Goal: Task Accomplishment & Management: Use online tool/utility

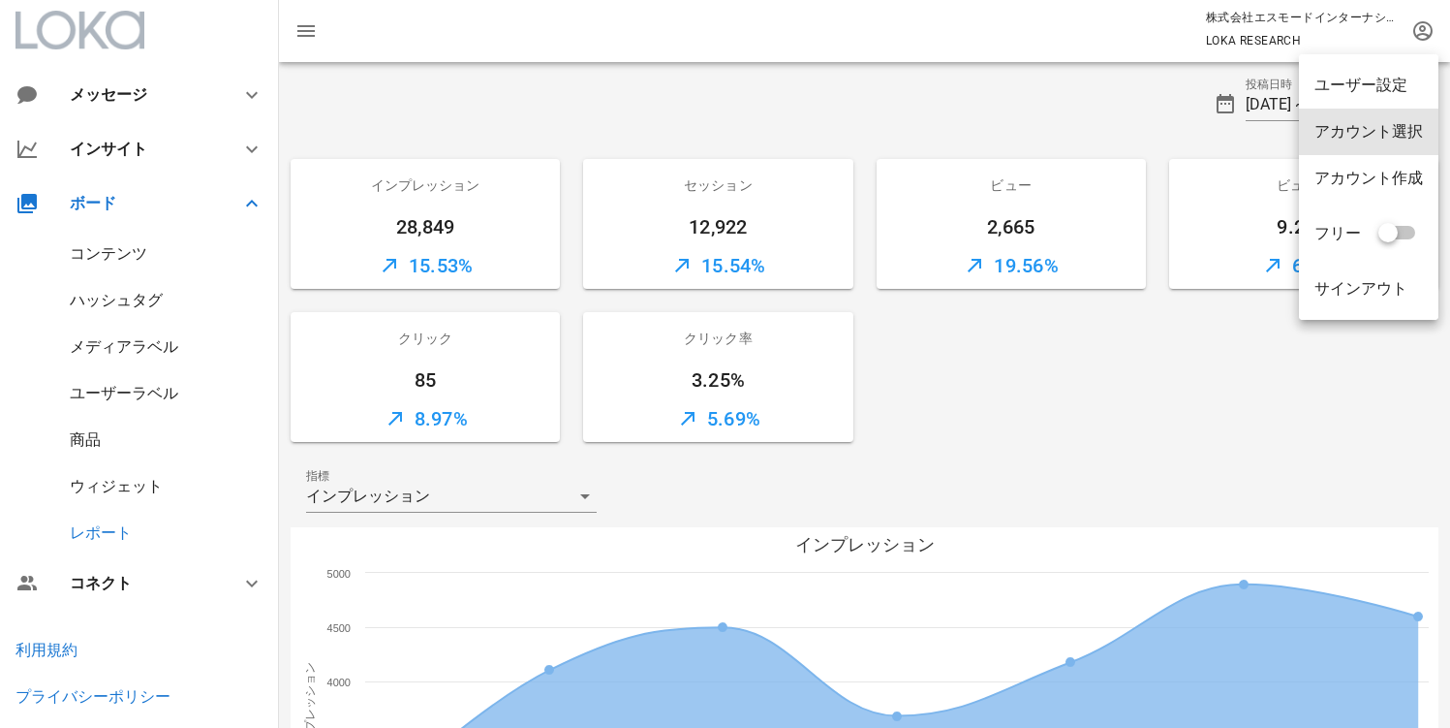
click at [1397, 112] on div "アカウント選択" at bounding box center [1369, 132] width 140 height 47
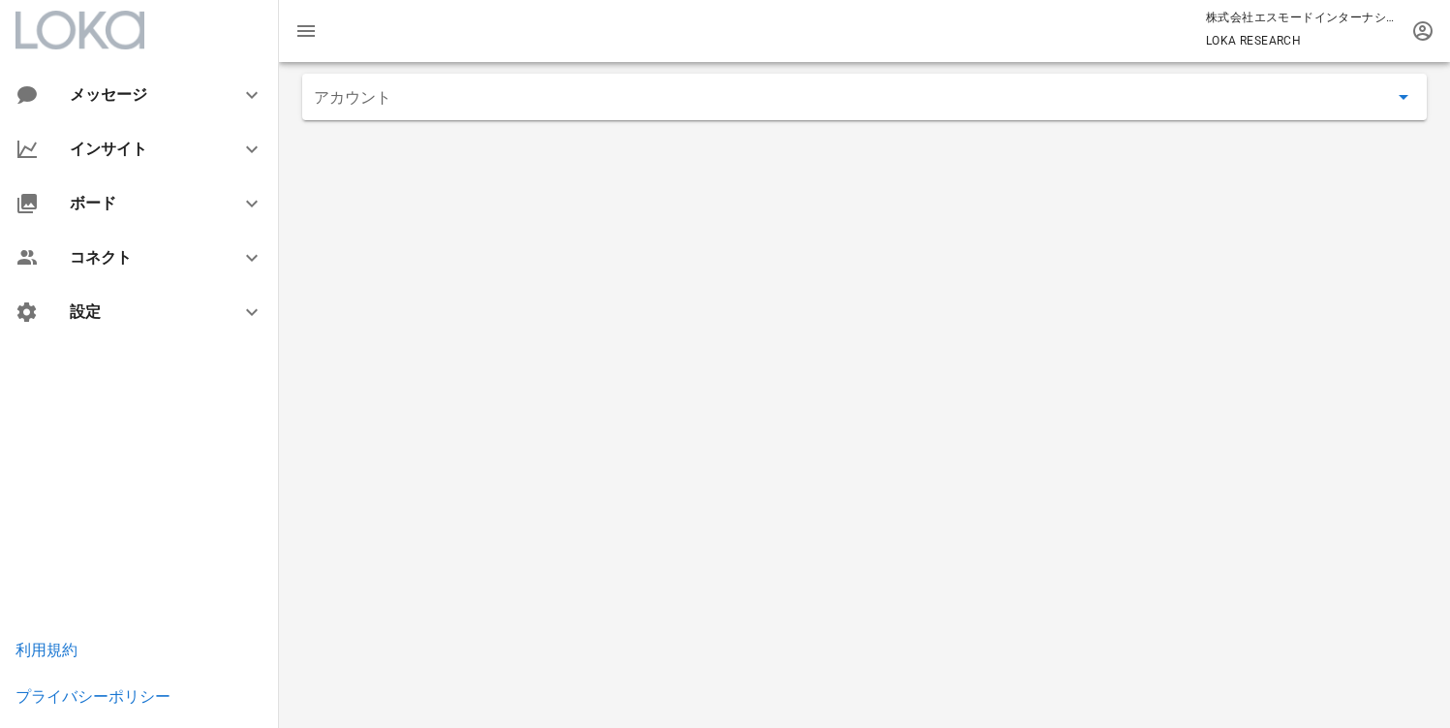
click at [450, 104] on input "アカウント" at bounding box center [851, 96] width 1074 height 31
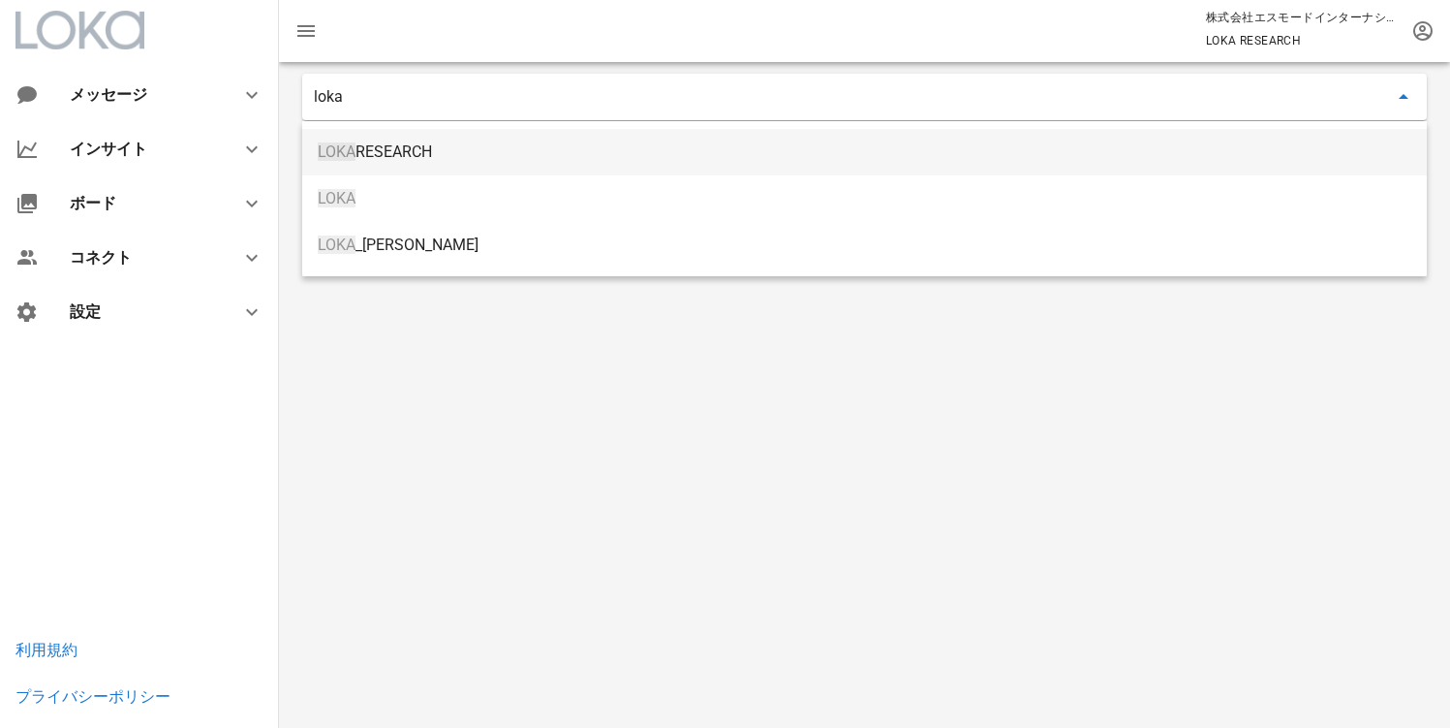
click at [363, 161] on div "LOKA RESEARCH" at bounding box center [865, 151] width 1094 height 18
type input "LOKA RESEARCH"
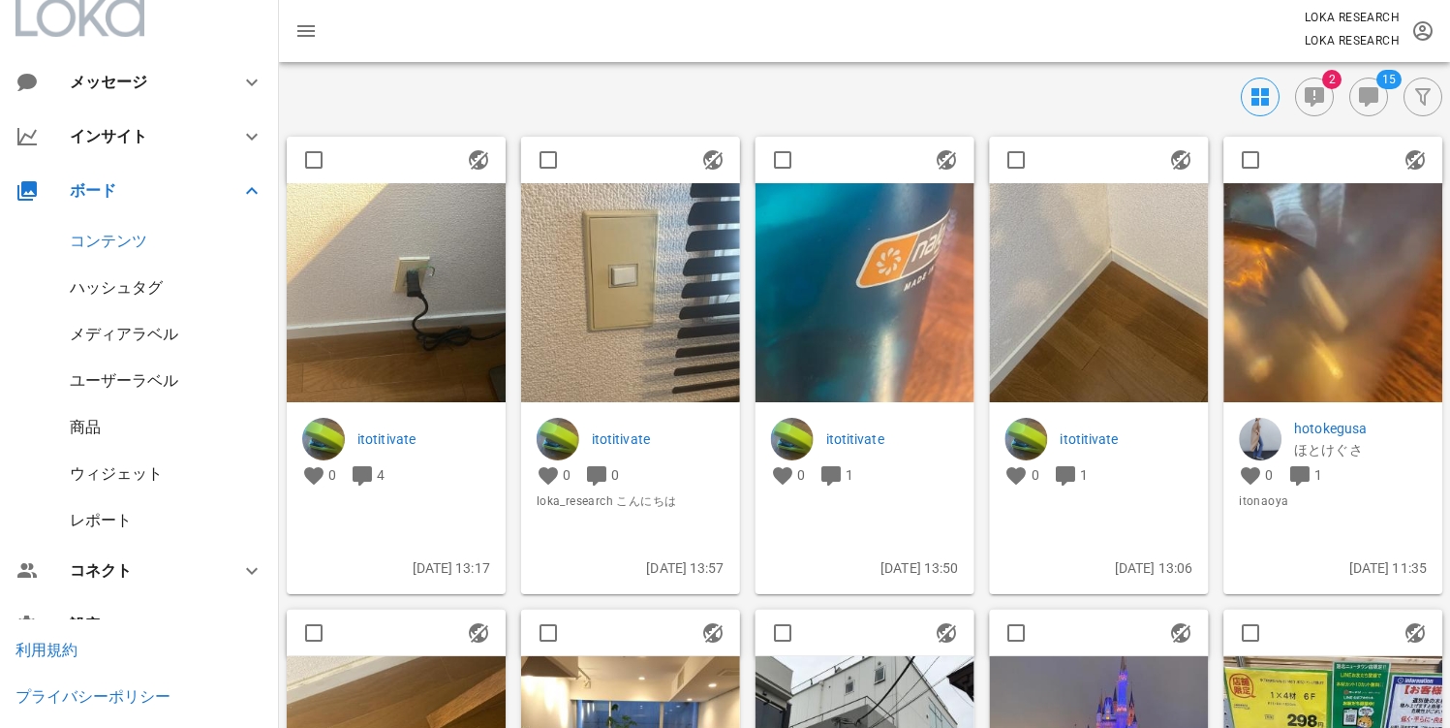
scroll to position [52, 0]
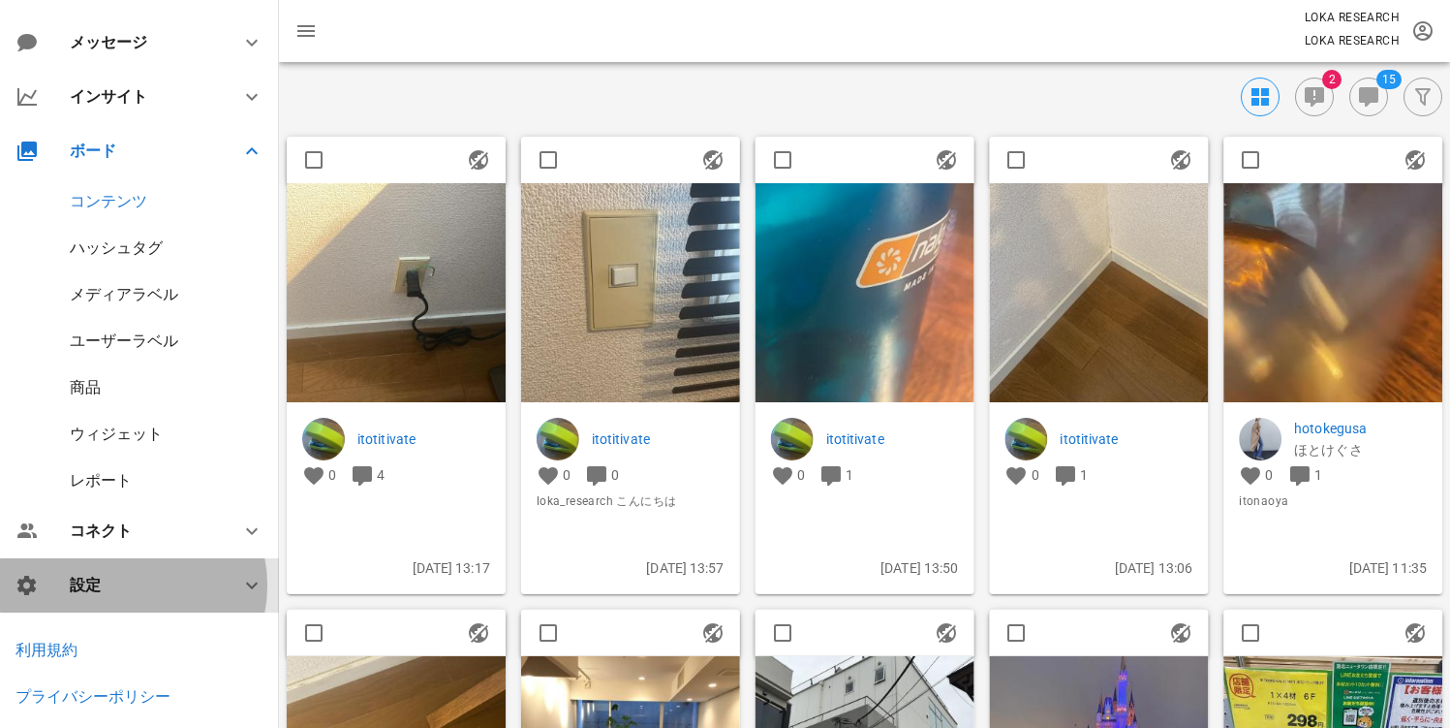
click at [161, 558] on div "設定" at bounding box center [139, 585] width 279 height 54
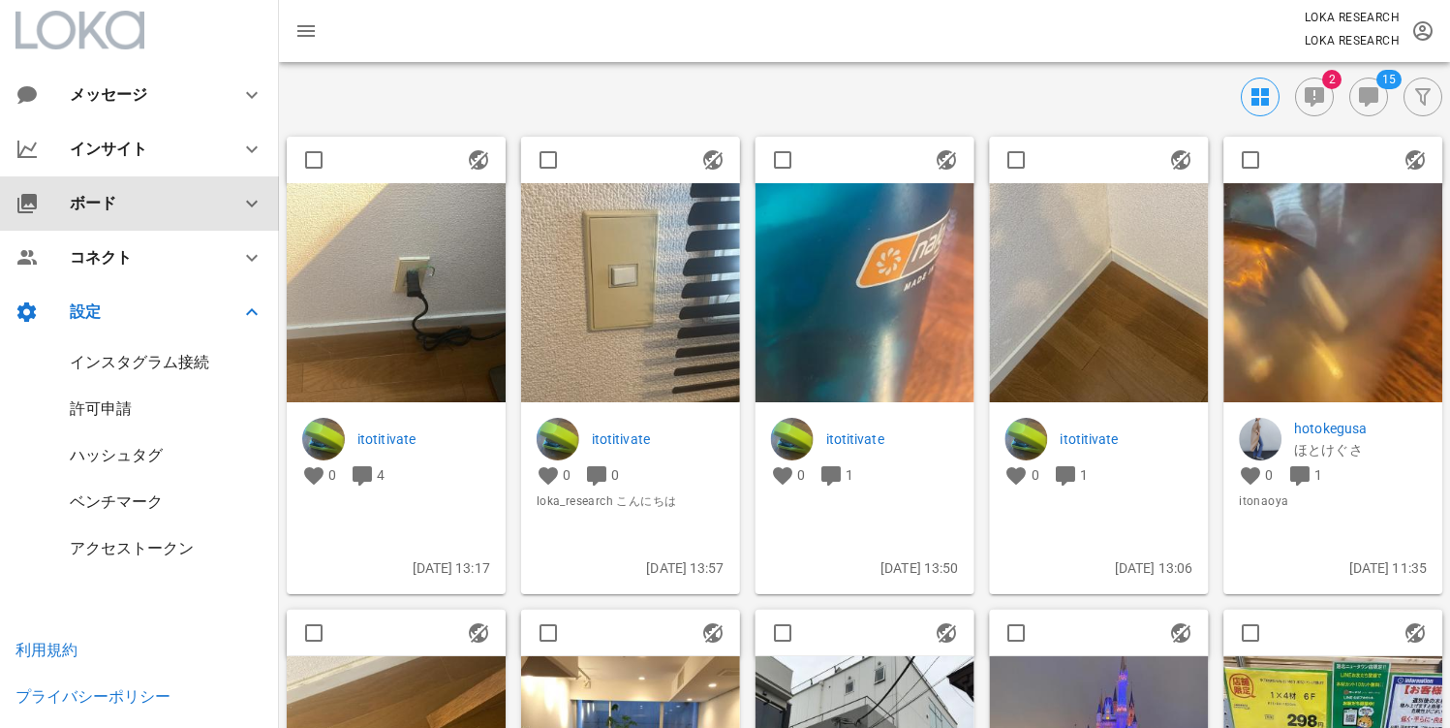
click at [125, 204] on div "ボード" at bounding box center [143, 203] width 147 height 18
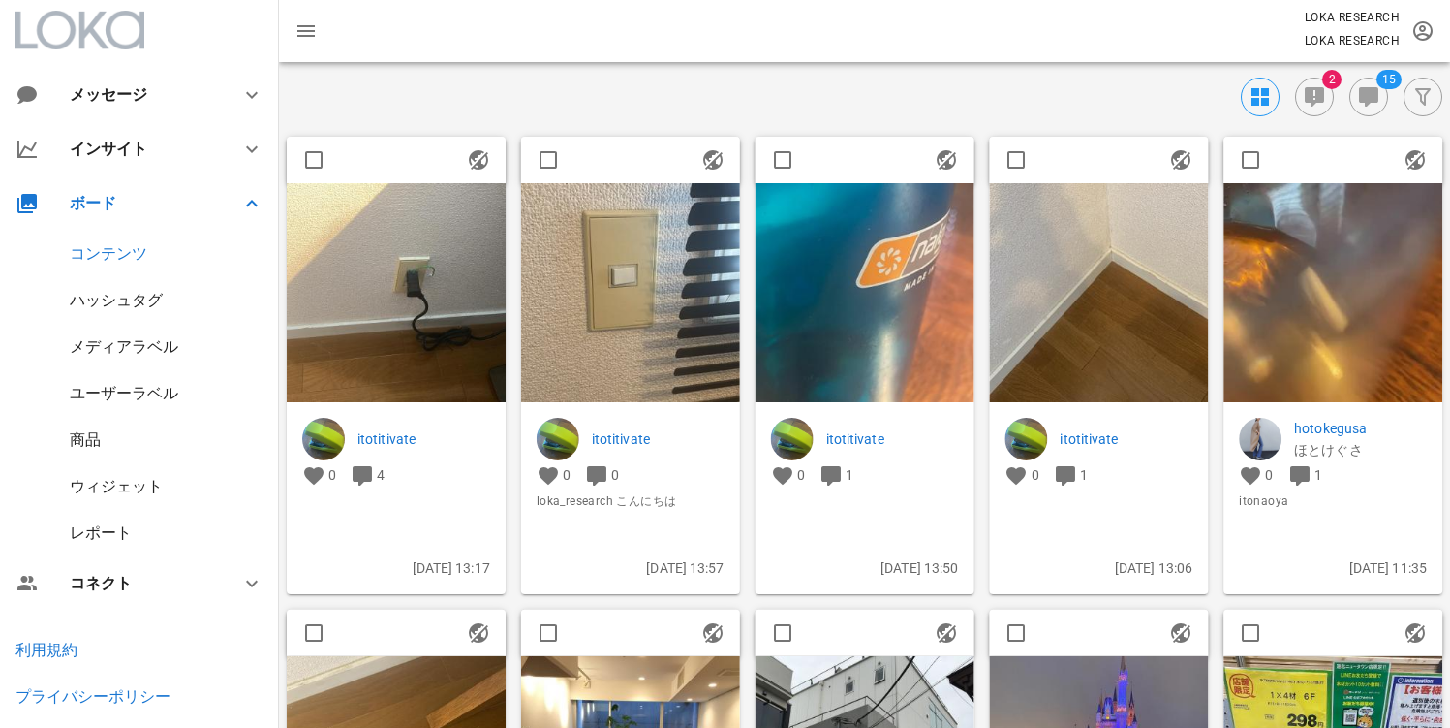
click at [109, 480] on div "ウィジェット" at bounding box center [116, 486] width 93 height 18
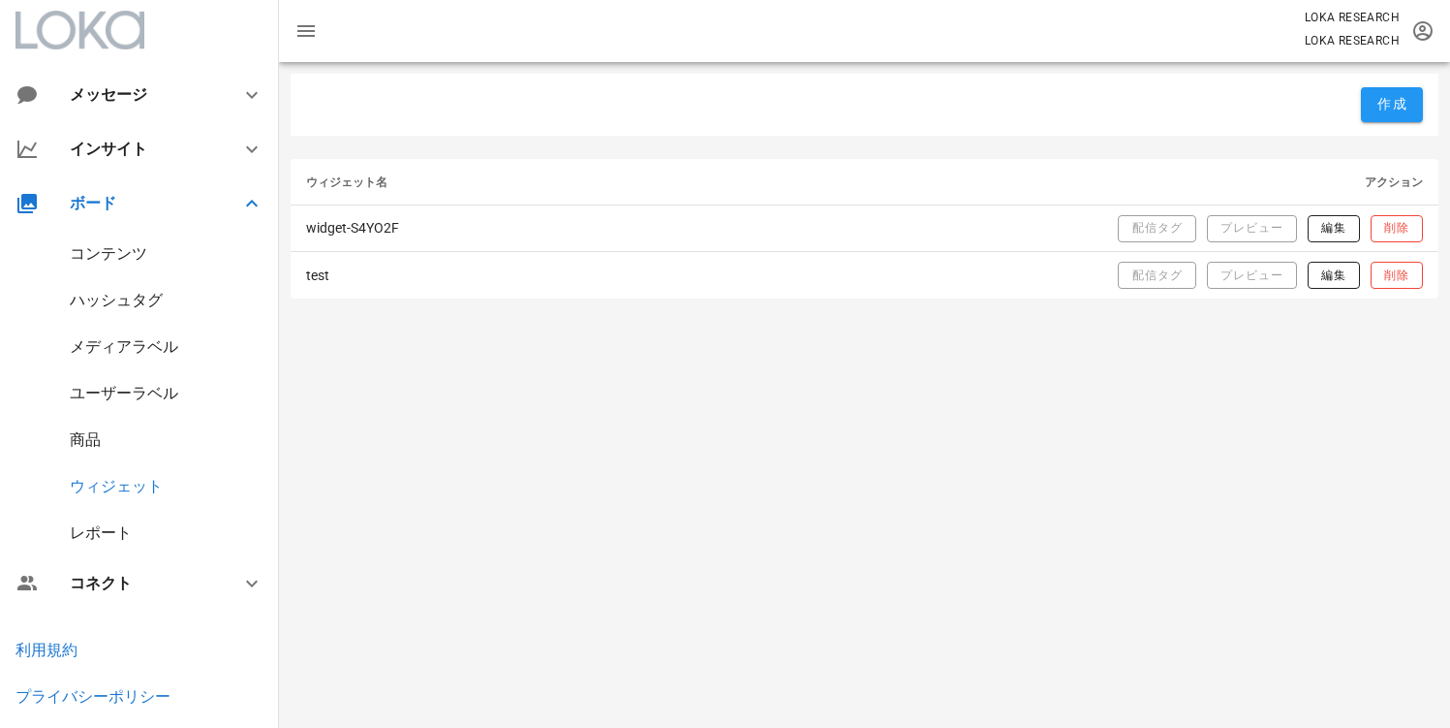
click at [494, 332] on div "作成 ウィジェット名 アクション widget-S4YO2F 配信タグ プレビュー 編集 削除 test 配信タグ プレビュー 編集 削除" at bounding box center [864, 395] width 1171 height 666
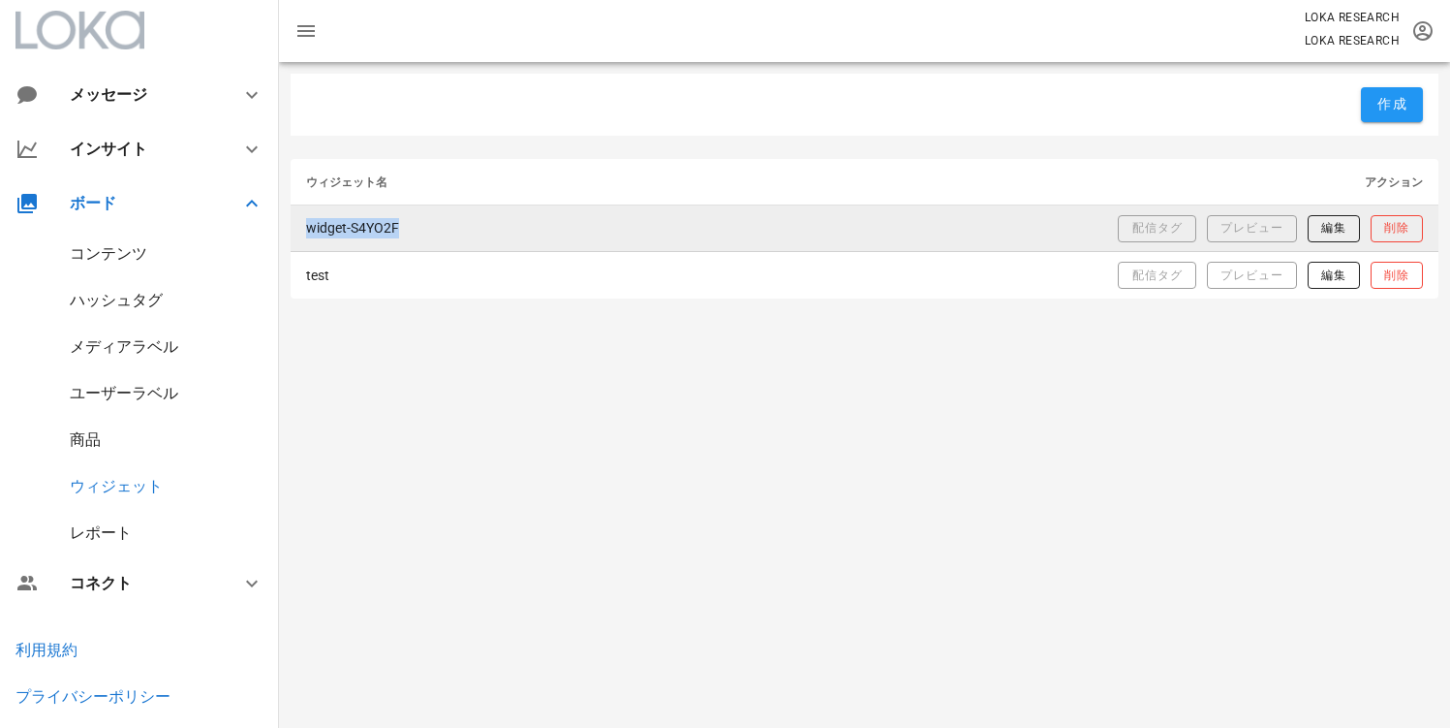
drag, startPoint x: 434, startPoint y: 231, endPoint x: 301, endPoint y: 231, distance: 132.7
click at [301, 231] on td "widget-S4YO2F" at bounding box center [446, 228] width 310 height 47
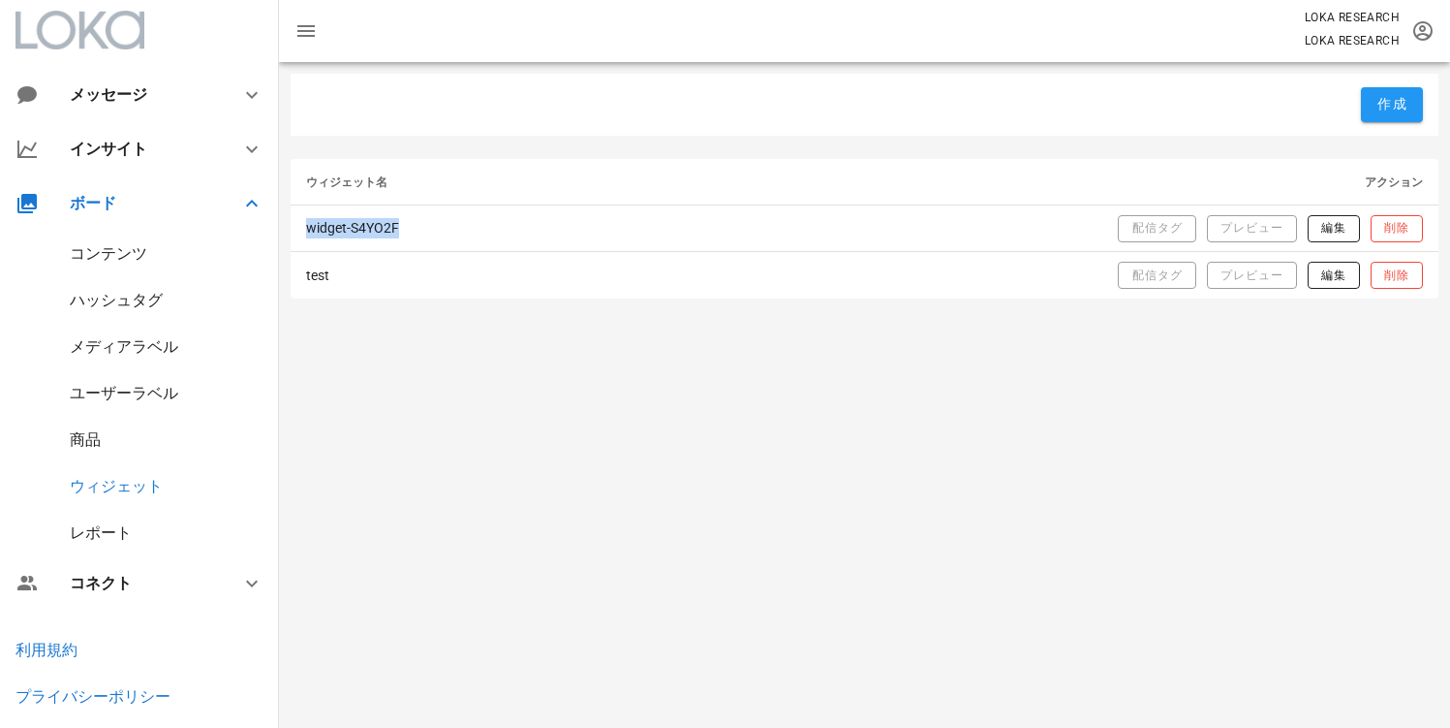
copy td "widget-S4YO2F"
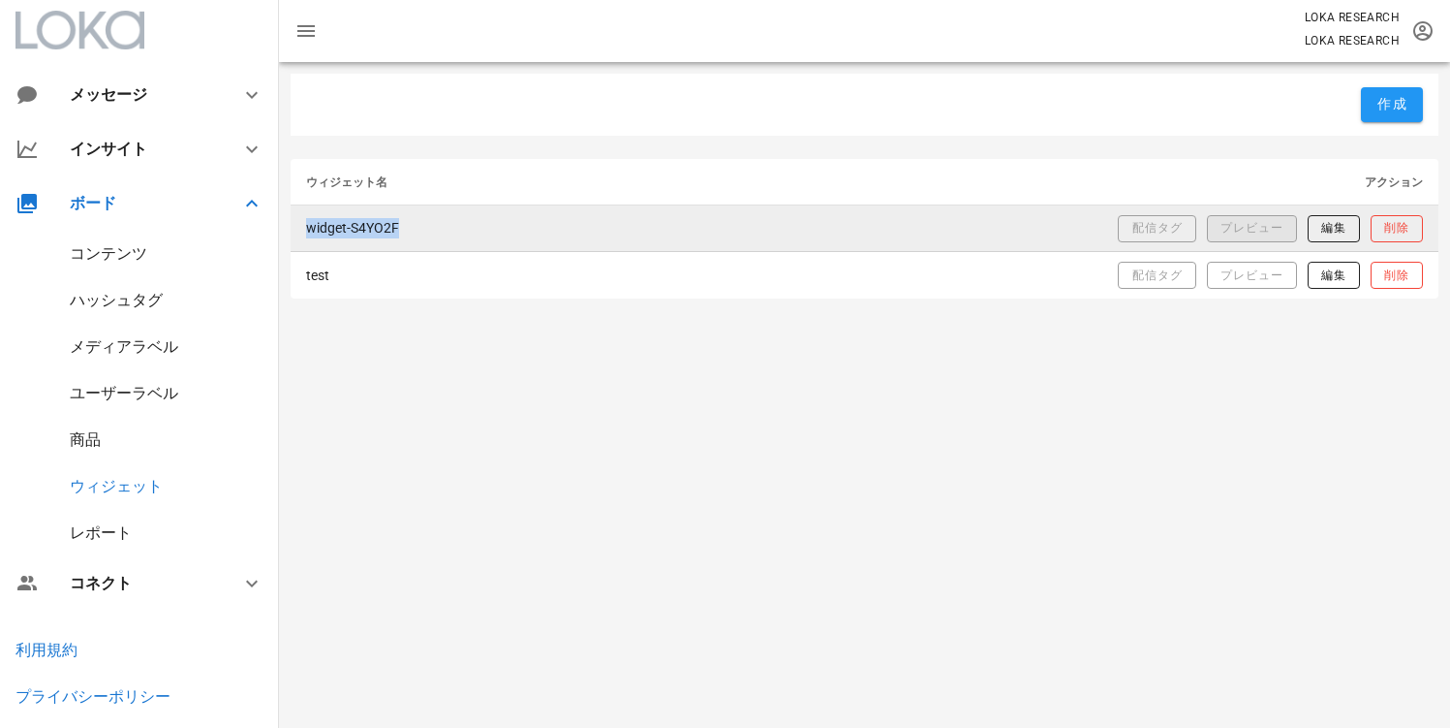
click at [1241, 231] on span "プレビュー" at bounding box center [1252, 228] width 64 height 16
